Goal: Task Accomplishment & Management: Manage account settings

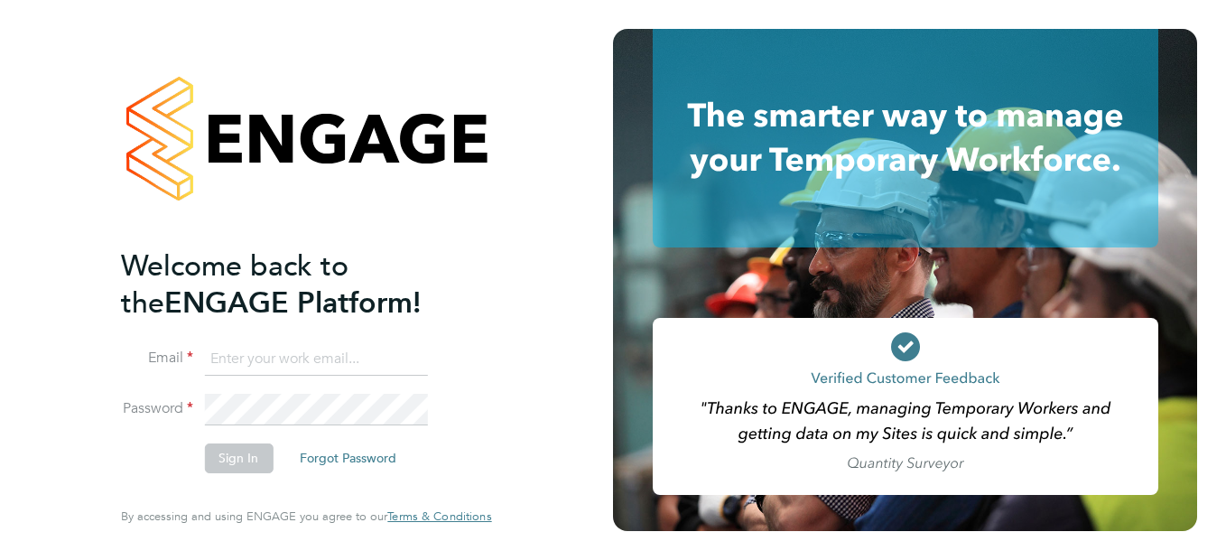
type input "natalie.strong@ncclondon.ac.uk"
click at [235, 464] on button "Sign In" at bounding box center [238, 457] width 69 height 29
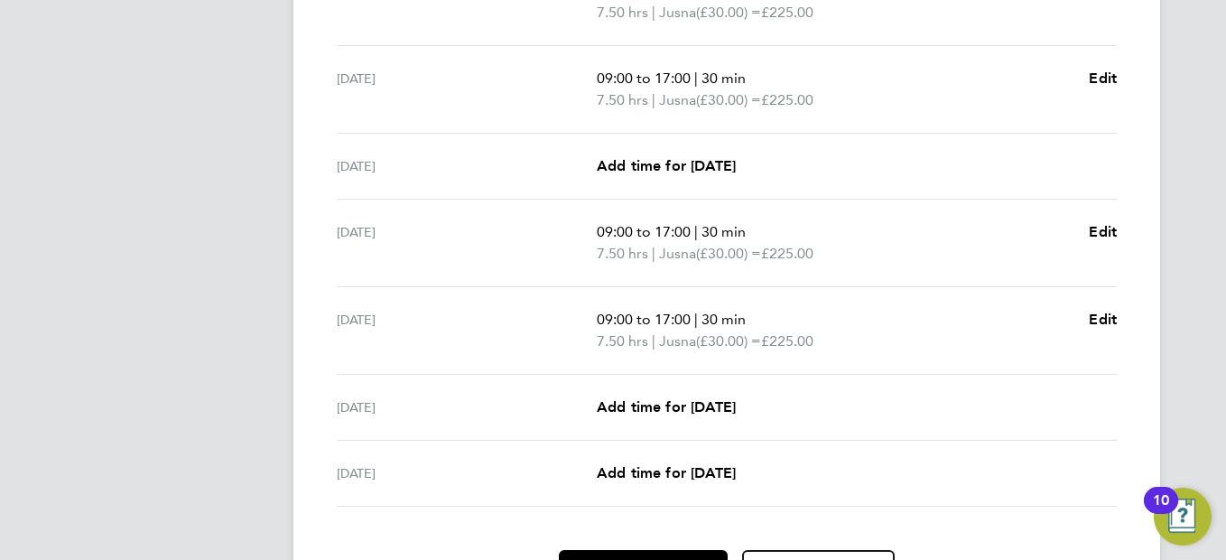
scroll to position [738, 0]
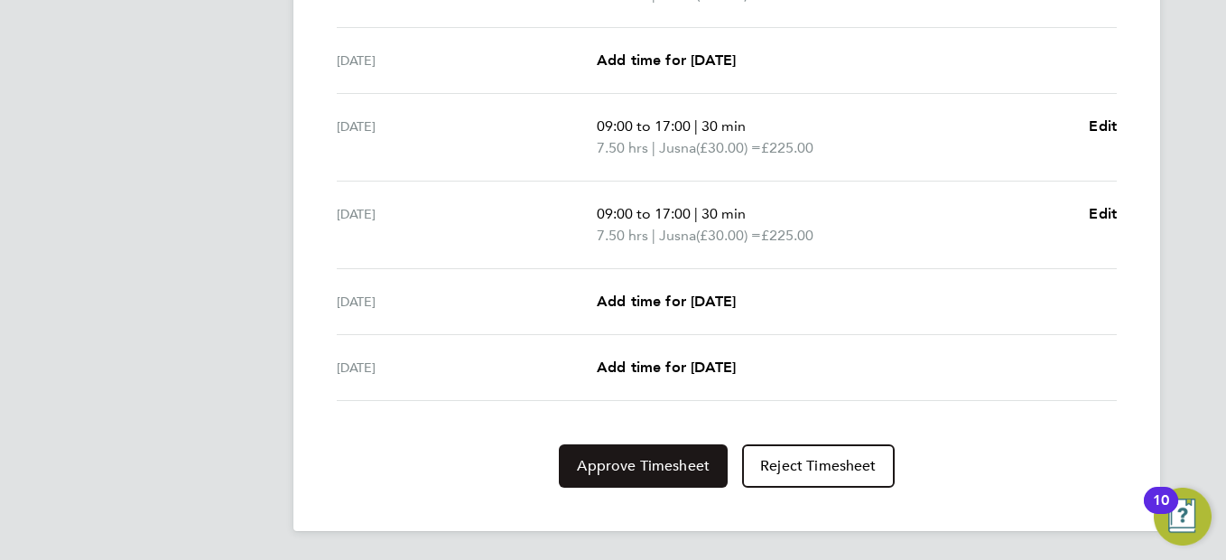
click at [614, 457] on span "Approve Timesheet" at bounding box center [643, 466] width 133 height 18
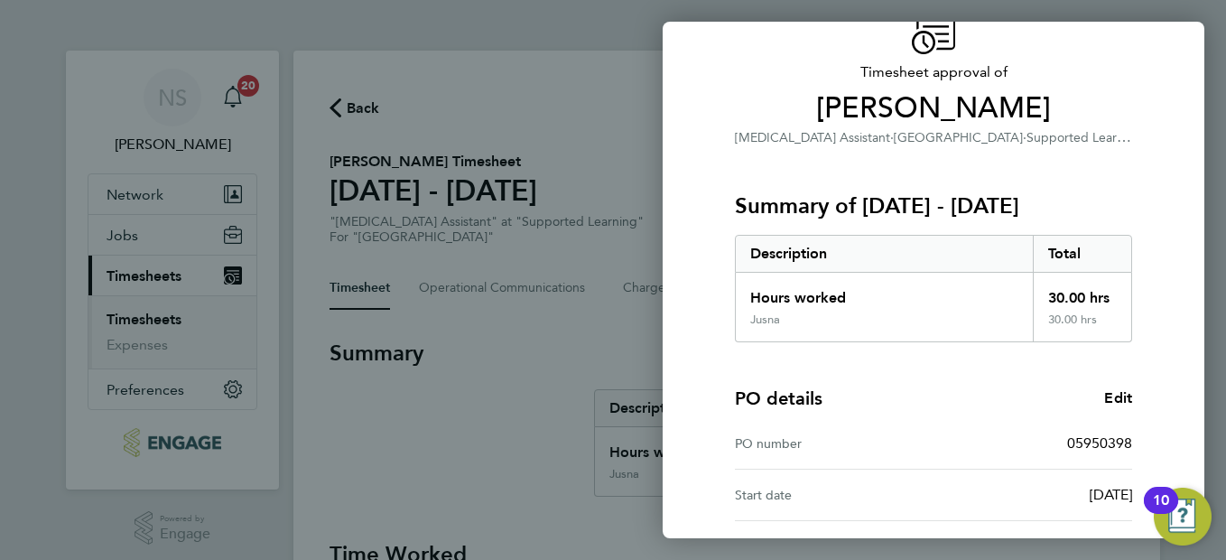
scroll to position [305, 0]
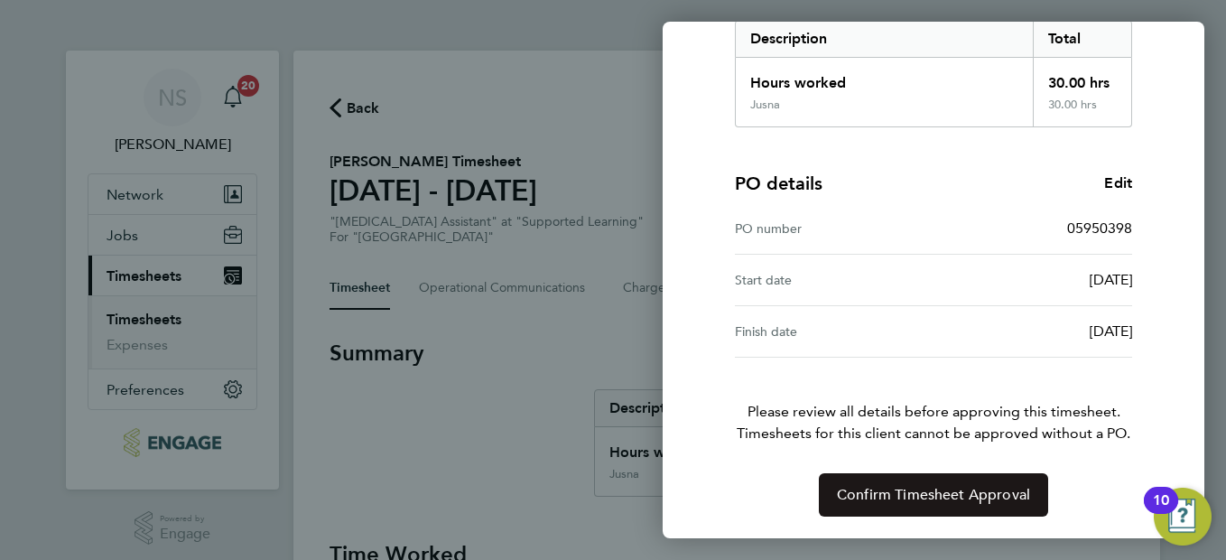
click at [944, 505] on button "Confirm Timesheet Approval" at bounding box center [933, 494] width 229 height 43
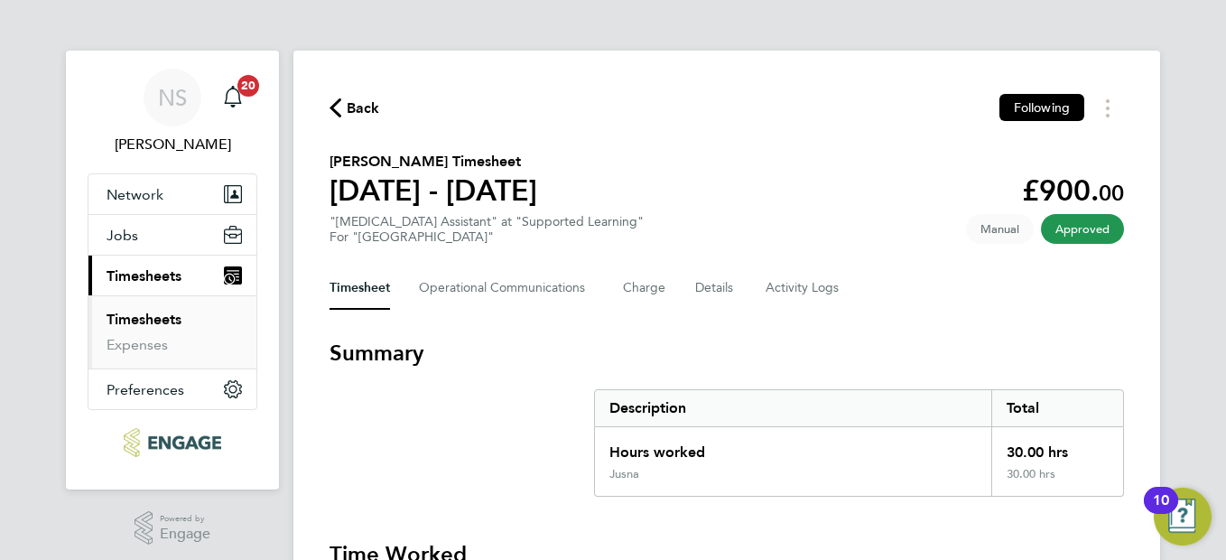
click at [159, 322] on link "Timesheets" at bounding box center [144, 319] width 75 height 17
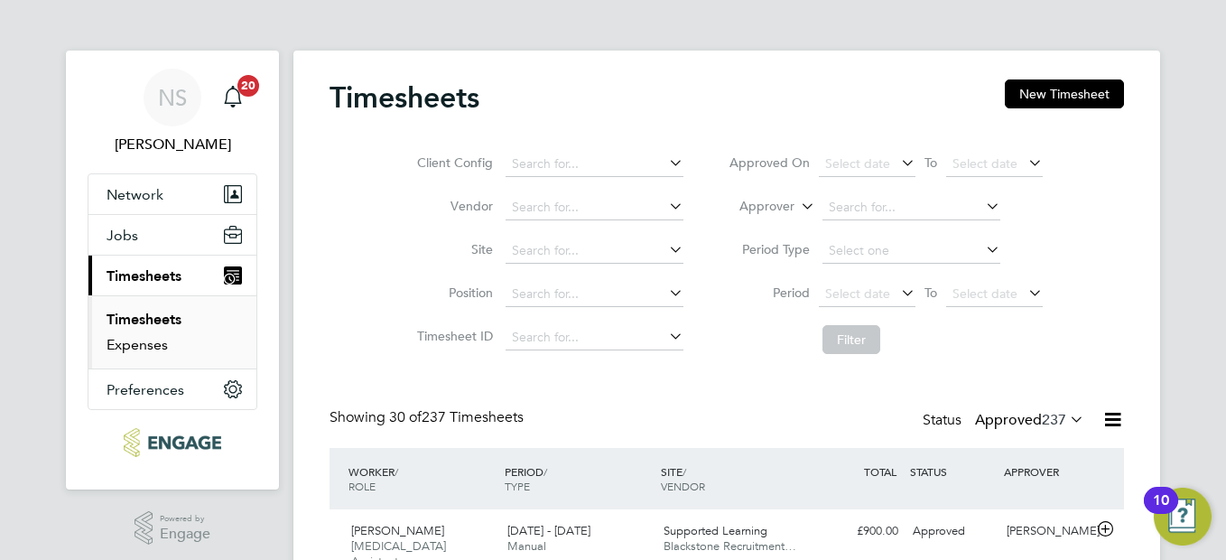
click at [116, 348] on link "Expenses" at bounding box center [137, 344] width 61 height 17
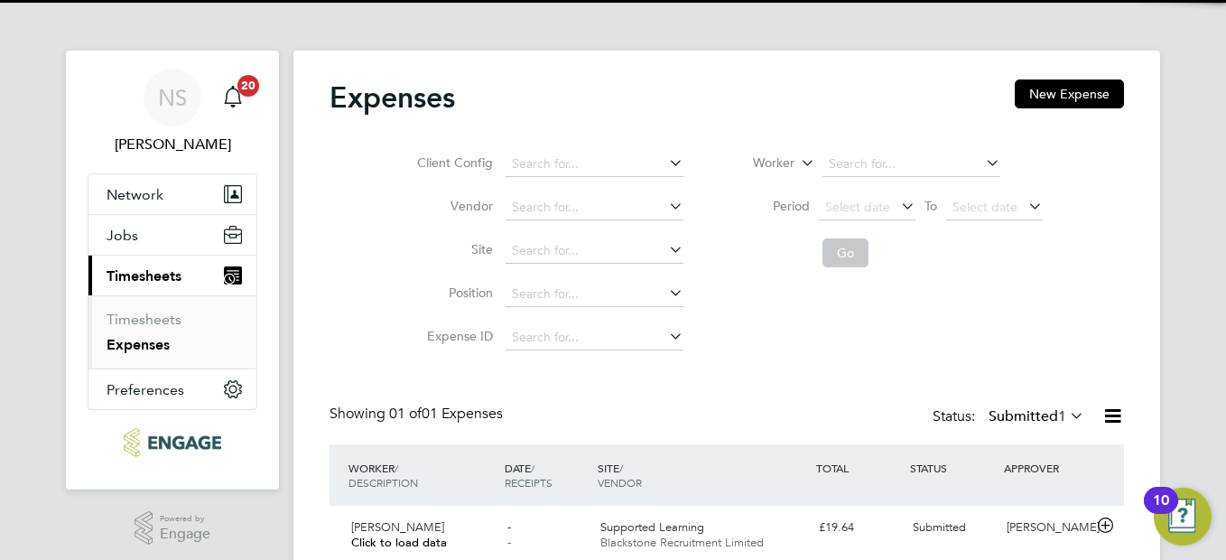
scroll to position [71, 0]
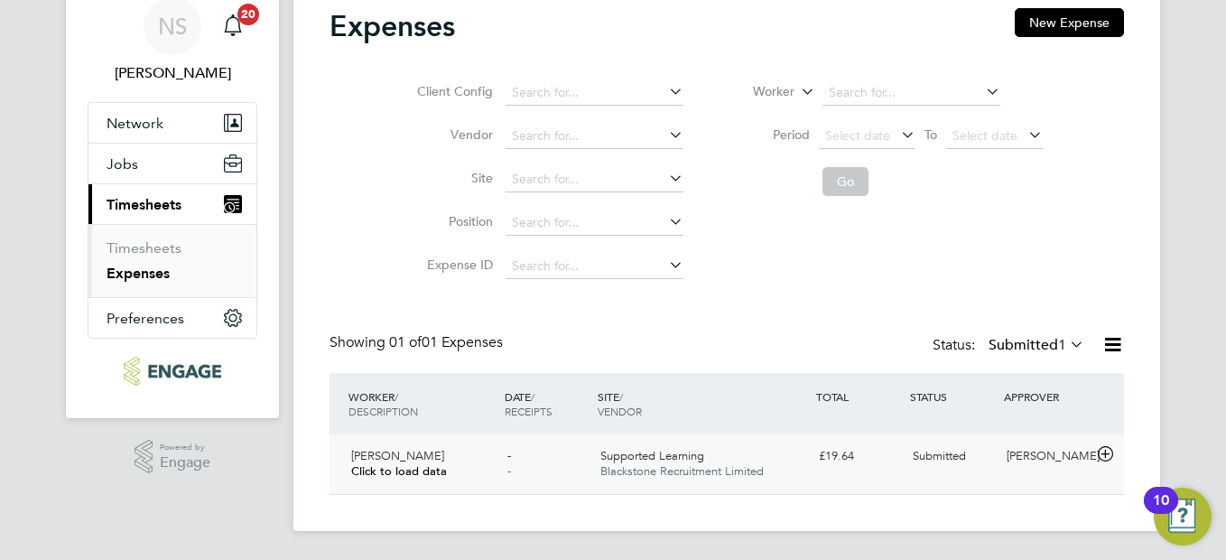
click at [1048, 452] on div "[PERSON_NAME]" at bounding box center [1047, 457] width 94 height 30
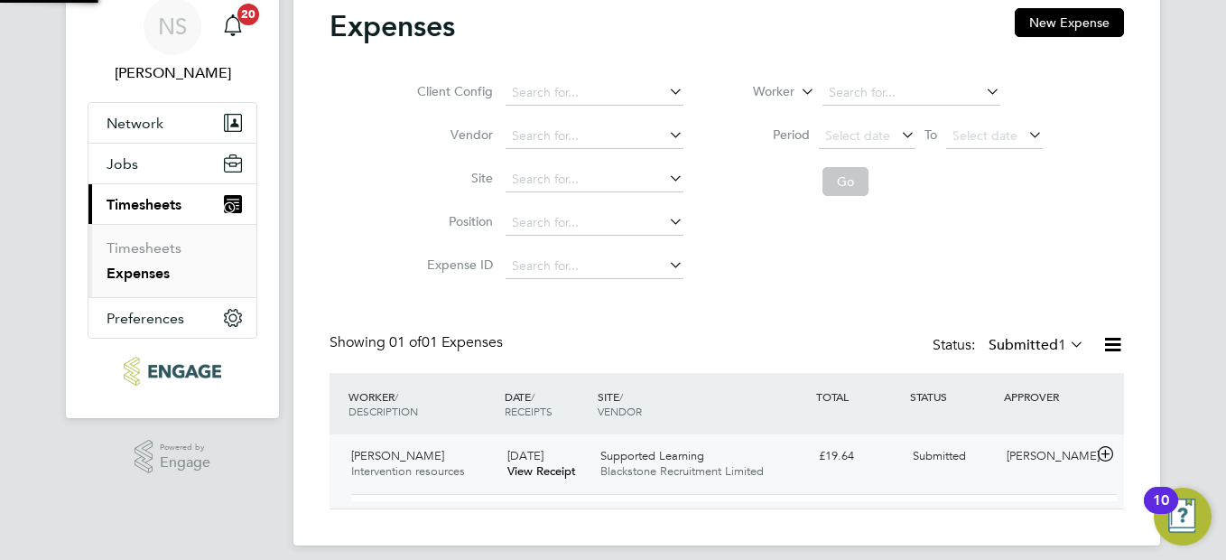
scroll to position [30, 325]
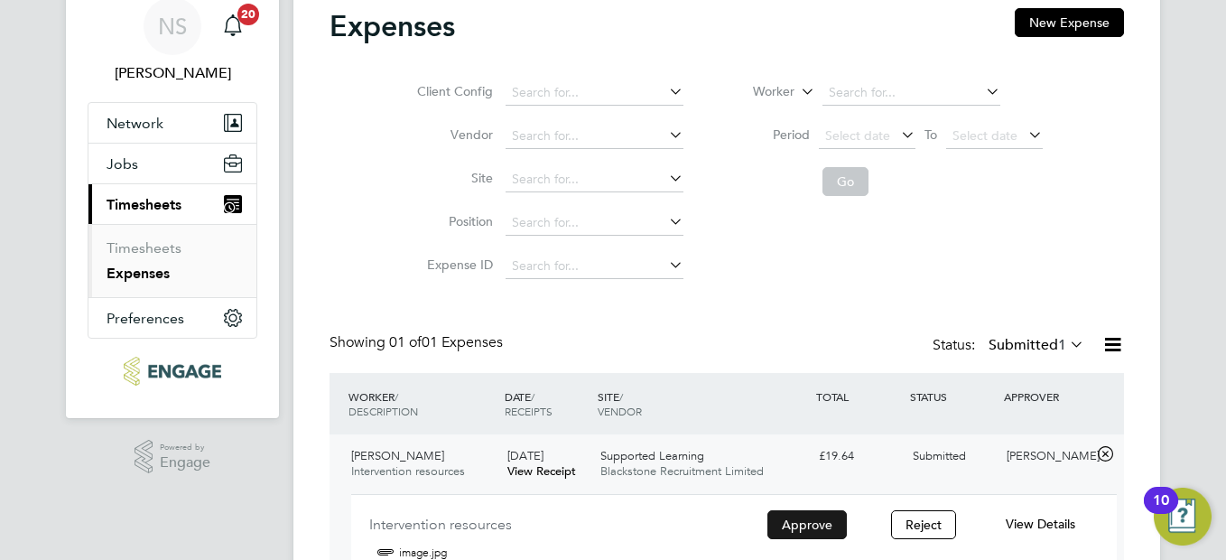
click at [786, 528] on button "Approve" at bounding box center [806, 524] width 79 height 29
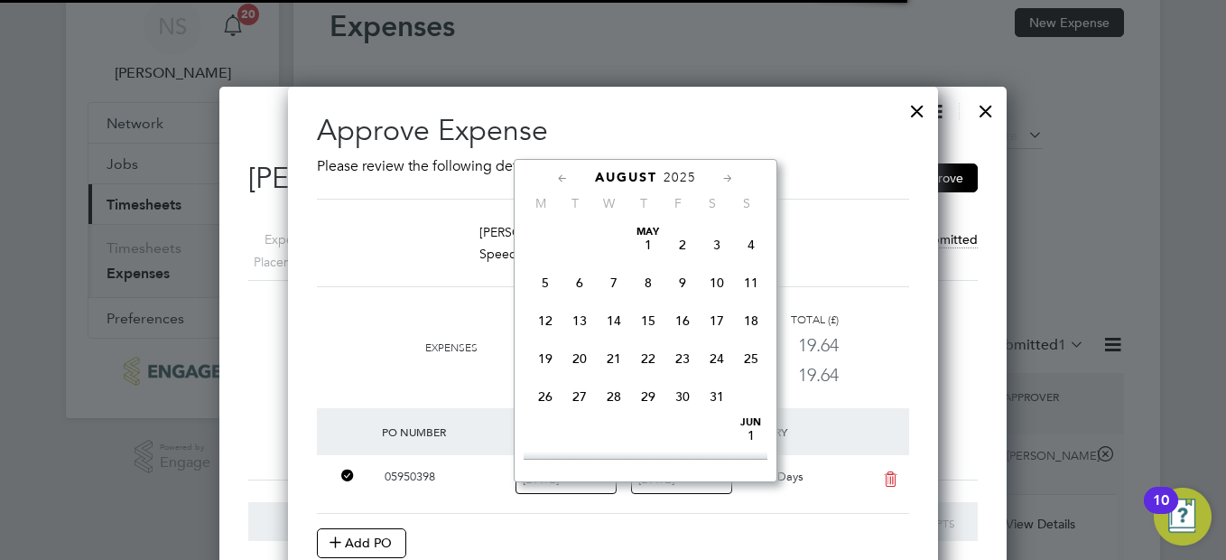
scroll to position [31, 170]
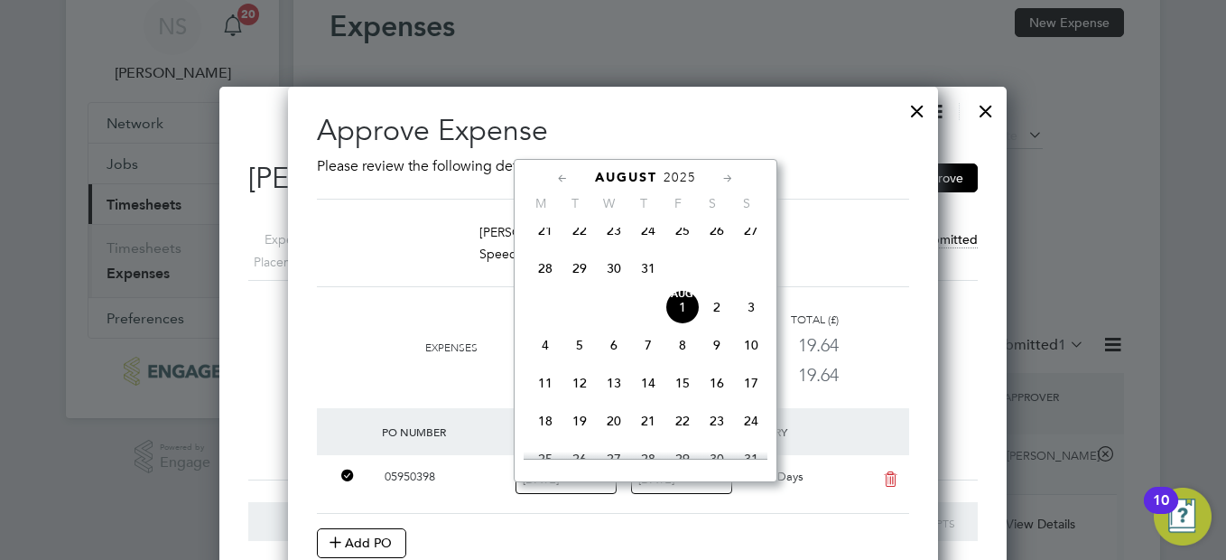
click at [1142, 267] on div at bounding box center [613, 280] width 1226 height 560
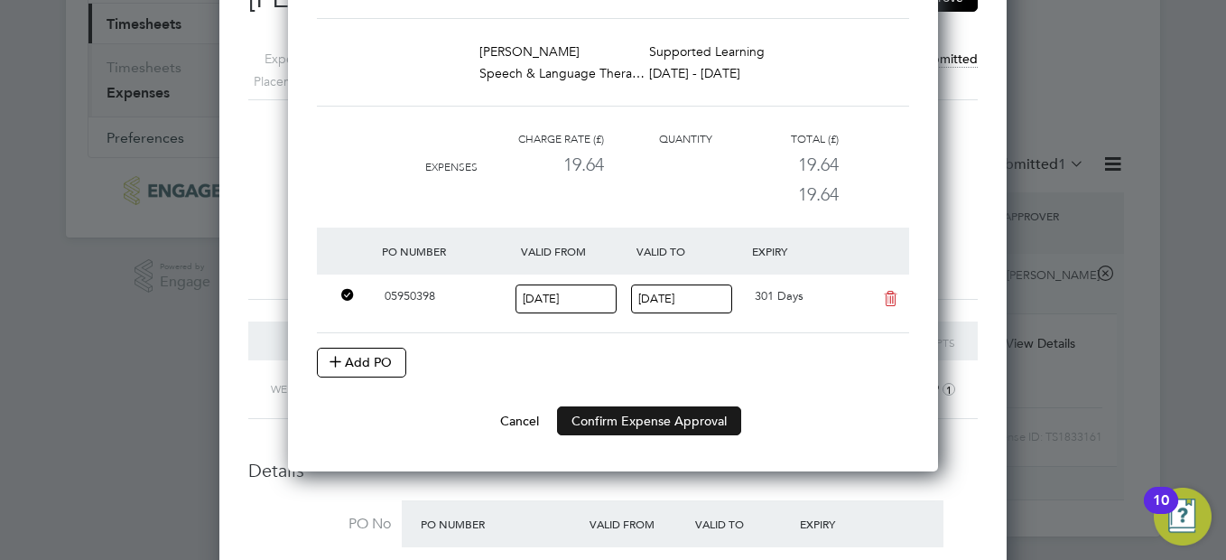
click at [685, 412] on button "Confirm Expense Approval" at bounding box center [649, 420] width 184 height 29
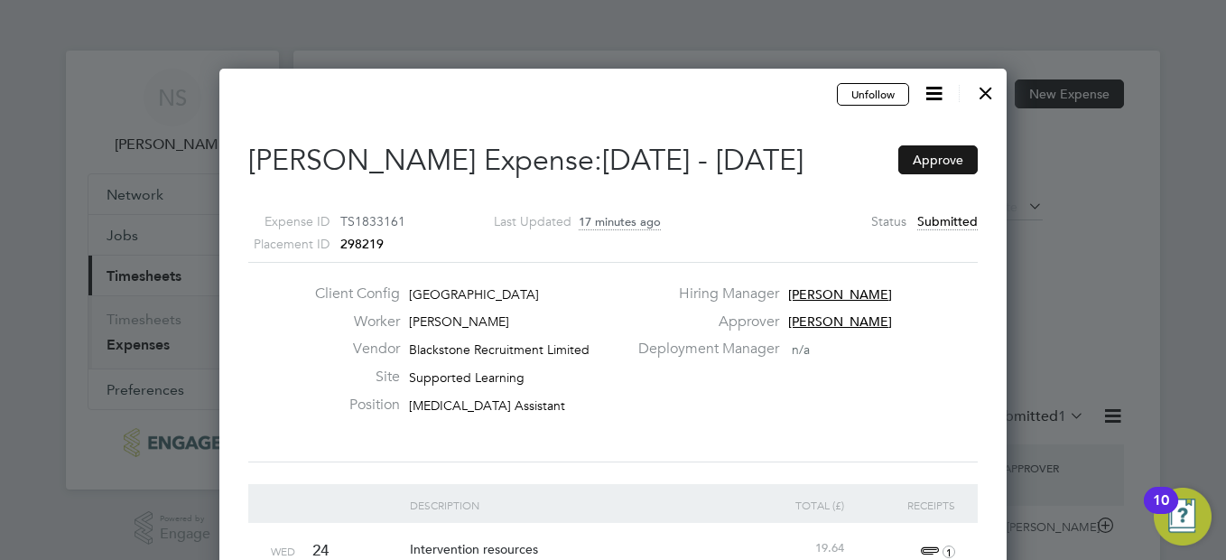
click at [952, 147] on button "Approve" at bounding box center [937, 159] width 79 height 29
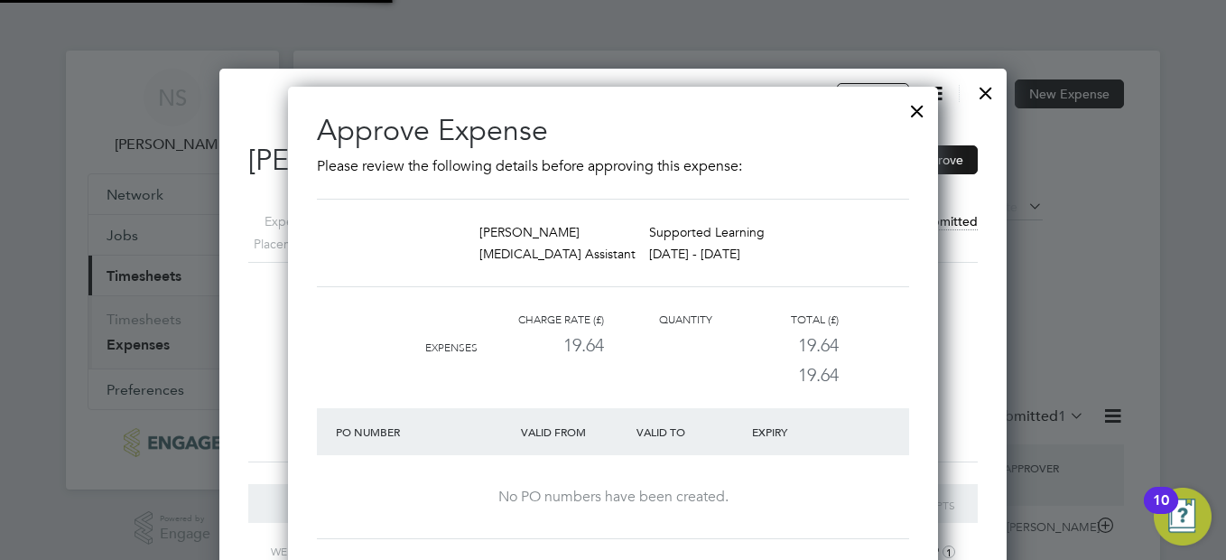
scroll to position [9, 9]
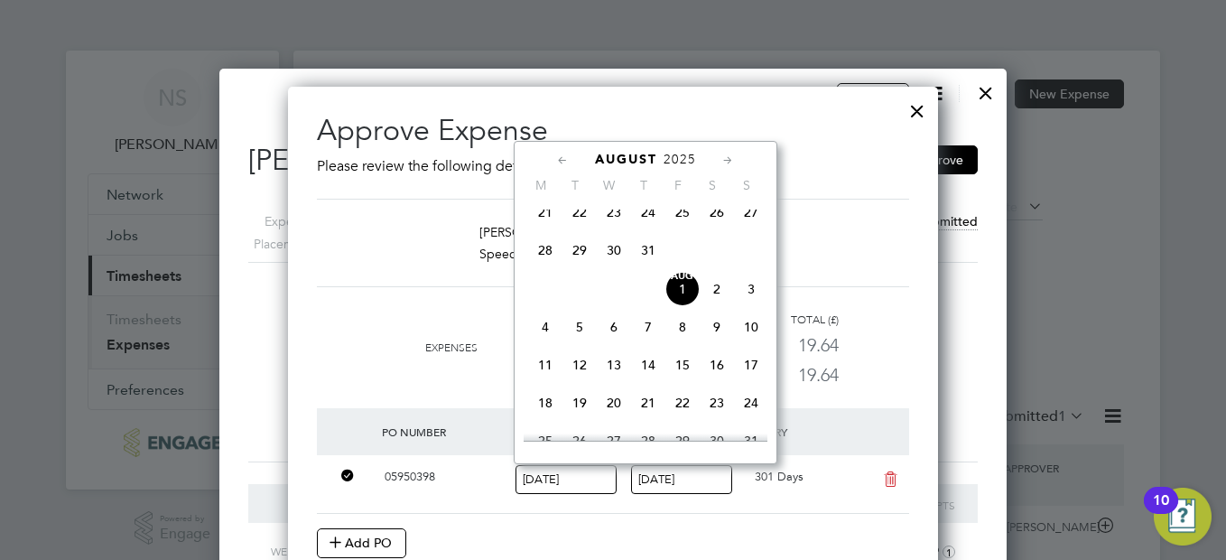
click at [916, 114] on div at bounding box center [917, 106] width 33 height 33
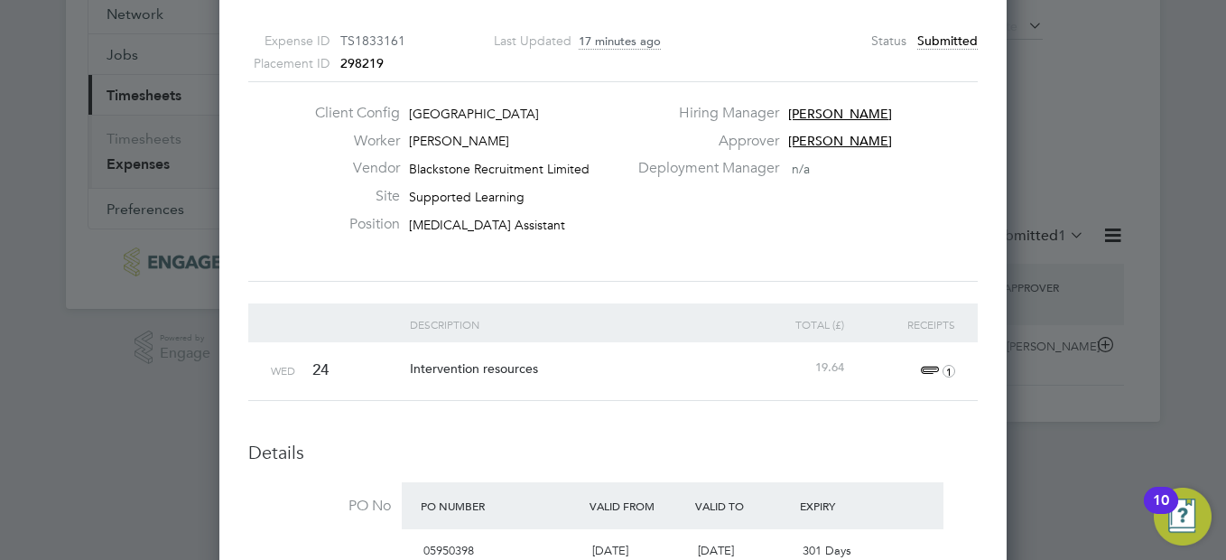
click at [926, 370] on span "1" at bounding box center [936, 371] width 40 height 22
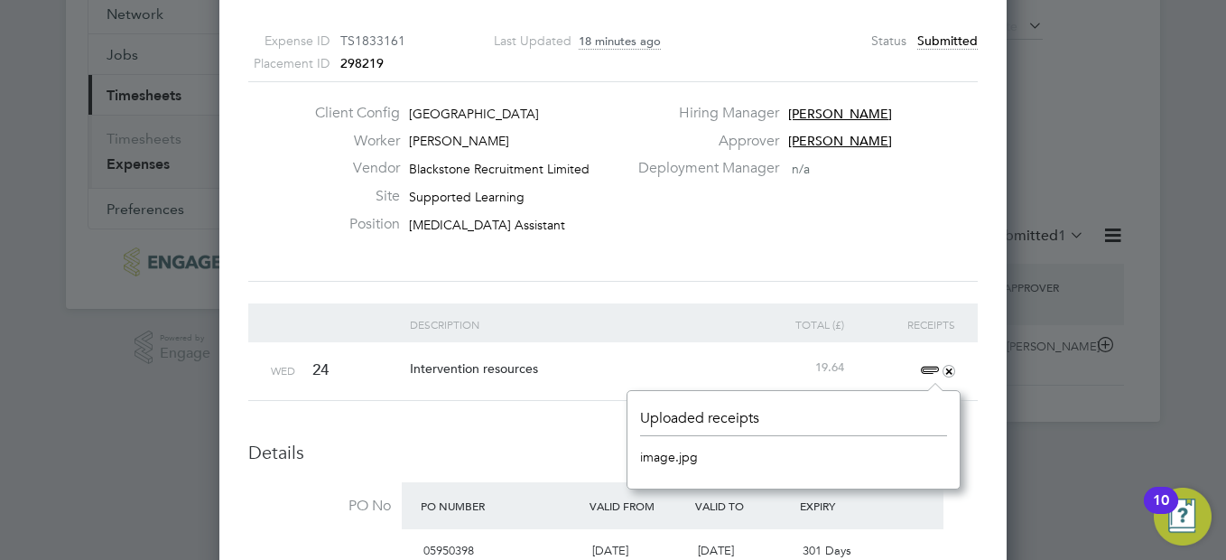
click at [683, 449] on link "image.jpg" at bounding box center [669, 456] width 58 height 27
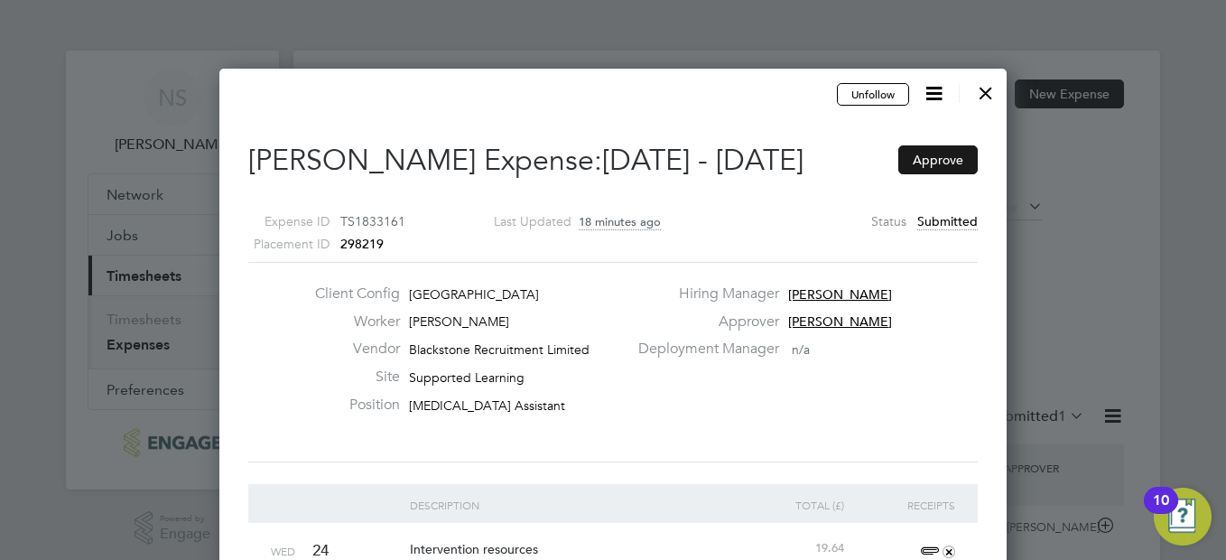
click at [950, 163] on button "Approve" at bounding box center [937, 159] width 79 height 29
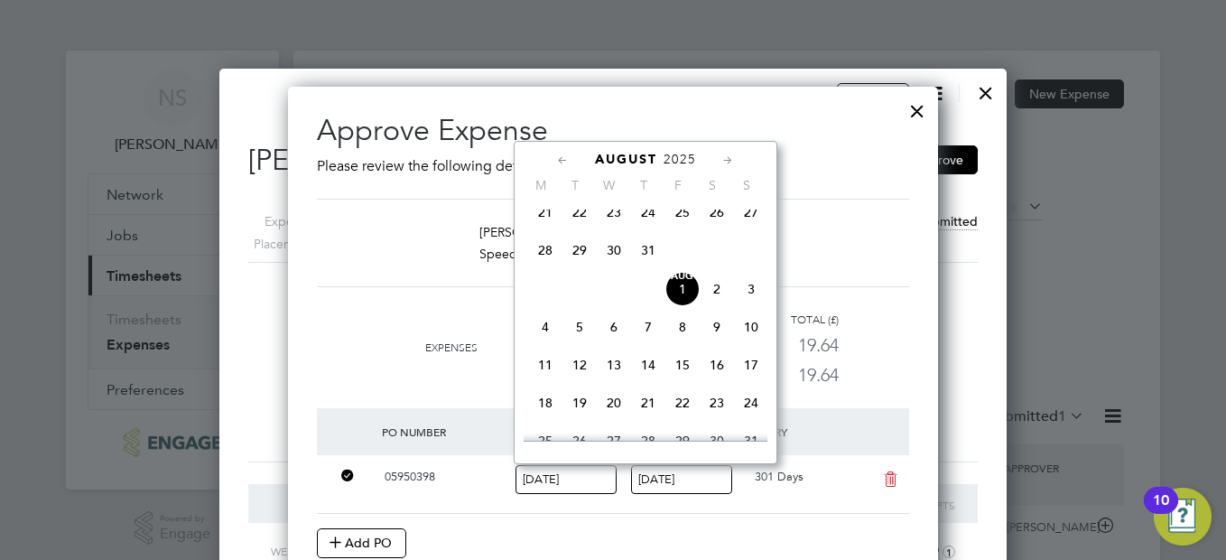
click at [683, 305] on span "[DATE]" at bounding box center [682, 289] width 34 height 34
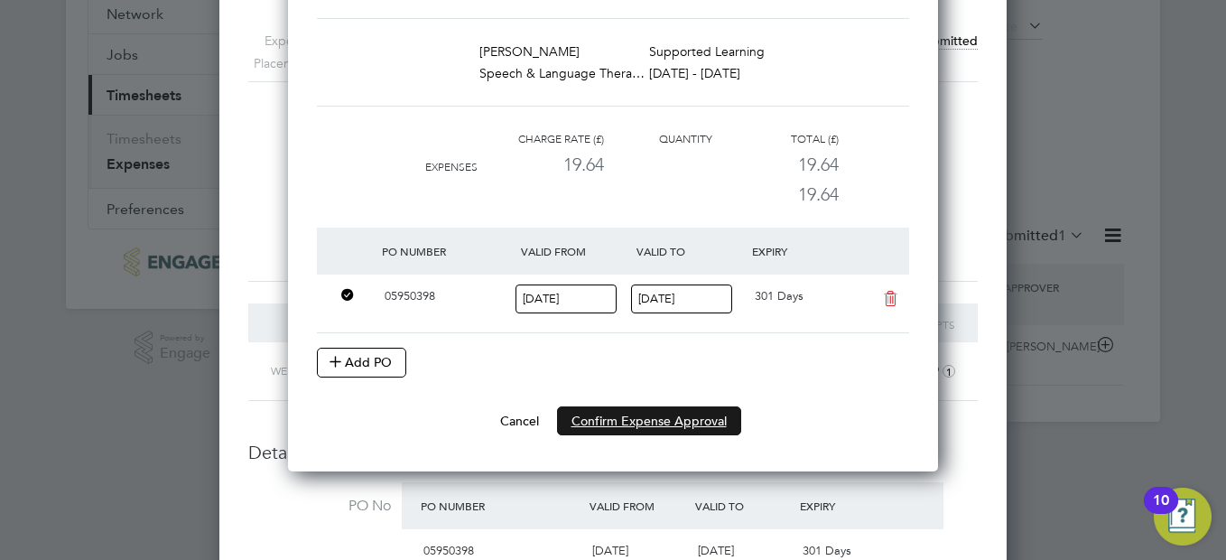
click at [674, 417] on button "Confirm Expense Approval" at bounding box center [649, 420] width 184 height 29
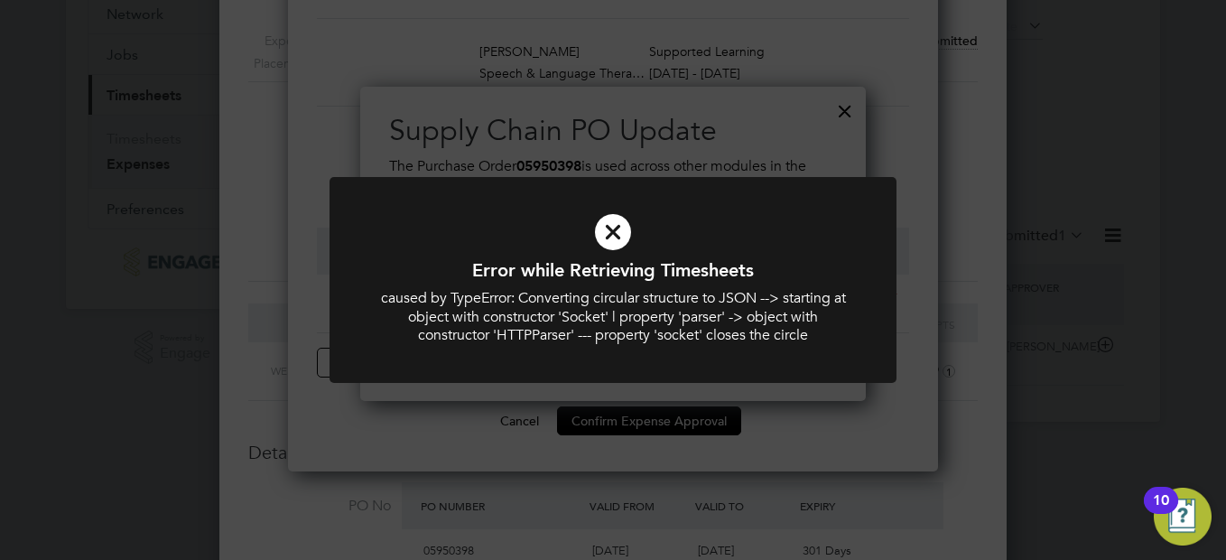
click at [624, 227] on icon at bounding box center [613, 232] width 470 height 70
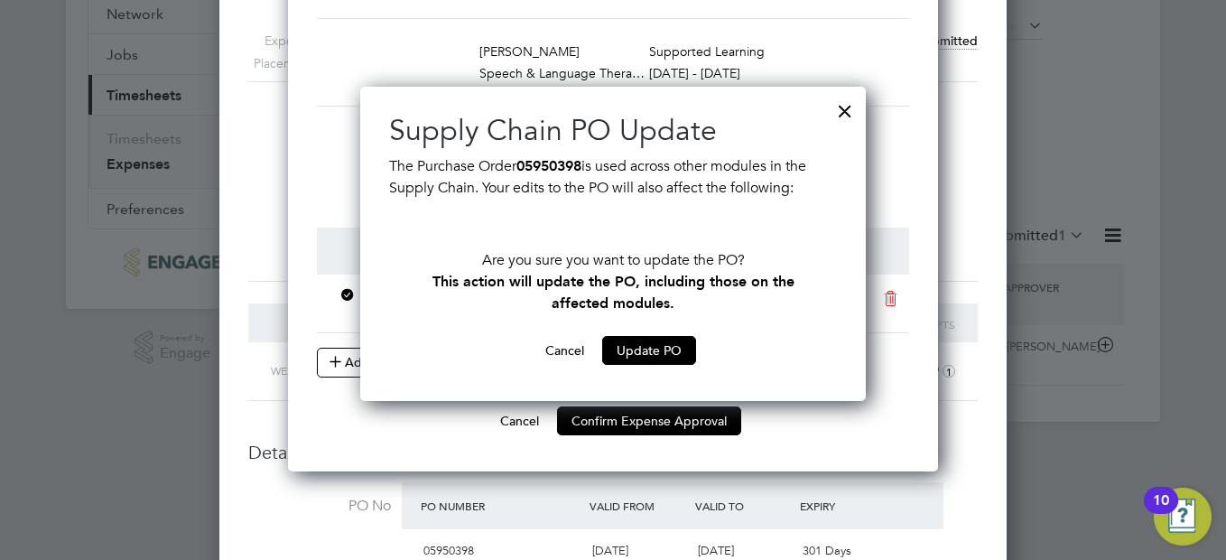
click at [842, 111] on div at bounding box center [845, 106] width 33 height 33
click at [555, 353] on button "Cancel" at bounding box center [565, 350] width 68 height 29
click at [555, 351] on button "Cancel" at bounding box center [565, 350] width 68 height 29
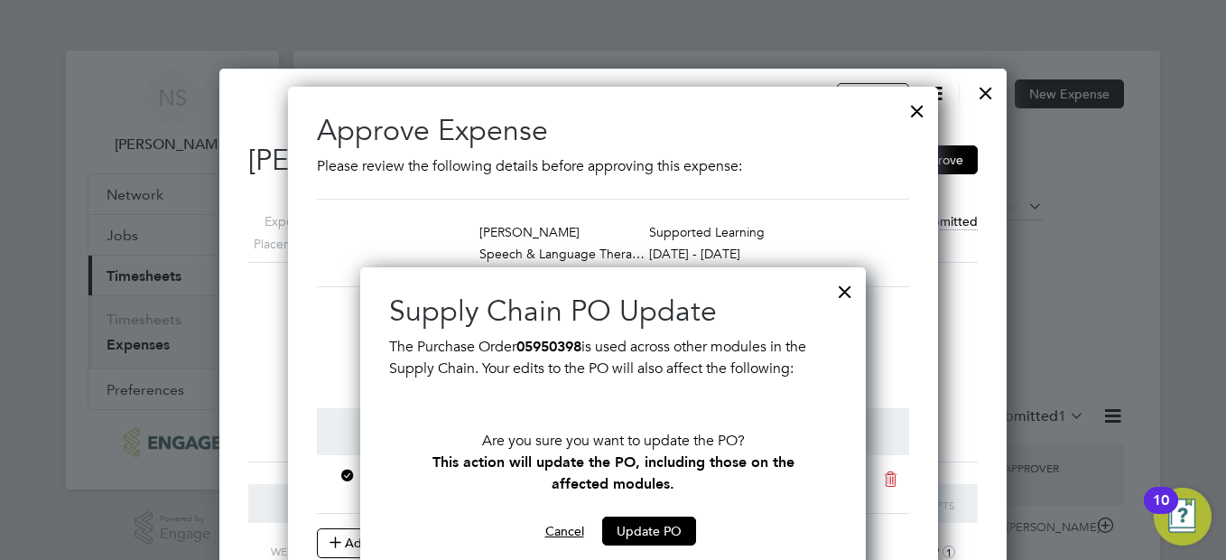
click at [849, 294] on div at bounding box center [845, 287] width 33 height 33
click at [914, 106] on div at bounding box center [917, 106] width 33 height 33
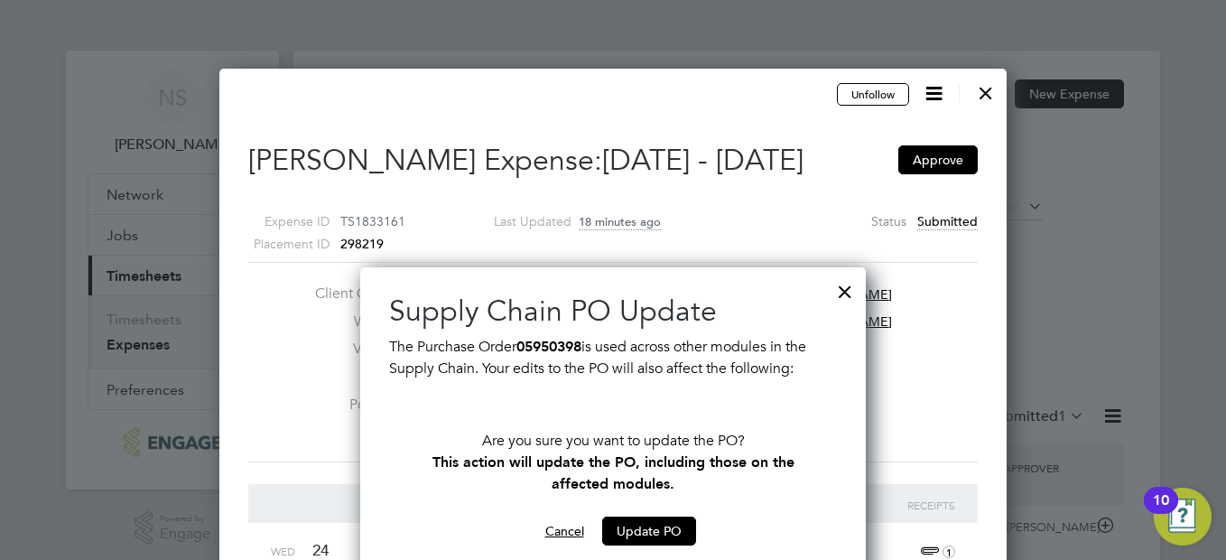
click at [569, 525] on button "Cancel" at bounding box center [565, 530] width 68 height 29
click at [851, 288] on div at bounding box center [845, 287] width 33 height 33
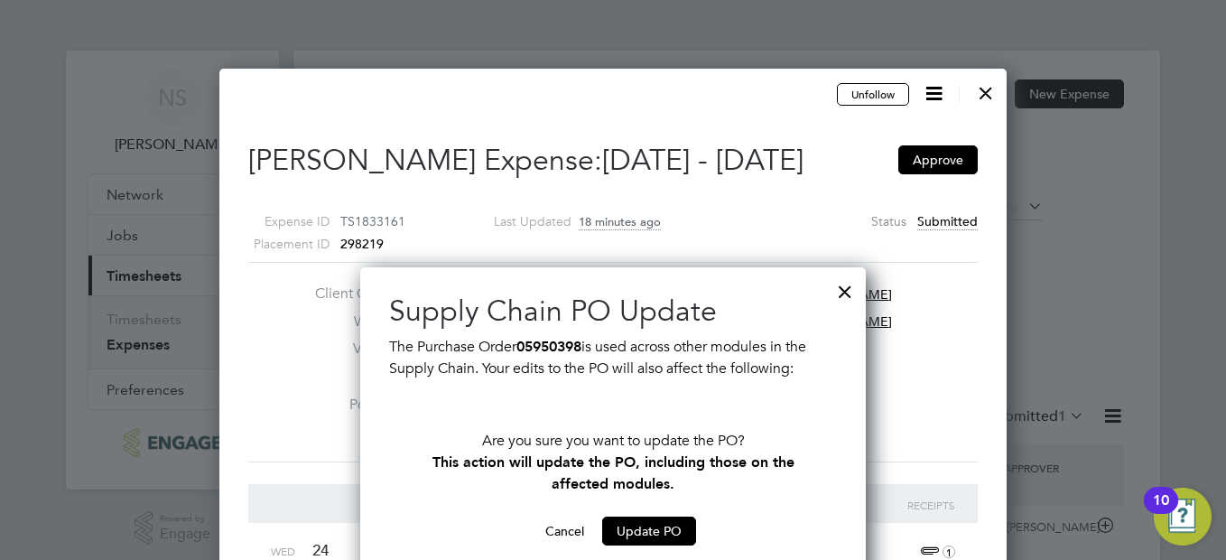
click at [981, 93] on div at bounding box center [986, 88] width 33 height 33
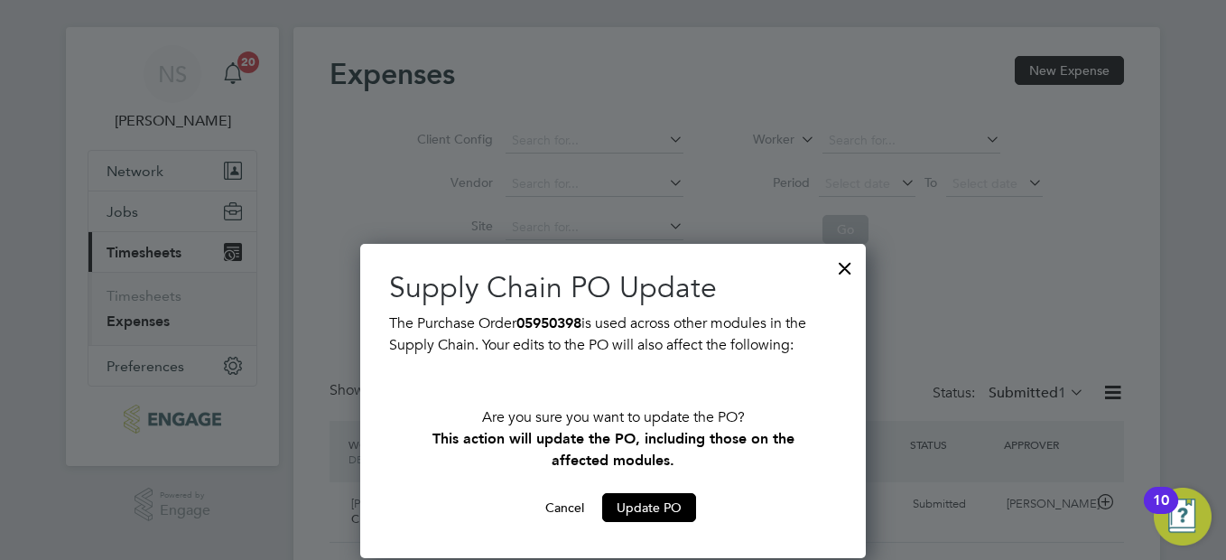
click at [853, 273] on div at bounding box center [845, 263] width 33 height 33
click at [554, 508] on button "Cancel" at bounding box center [565, 507] width 68 height 29
